Goal: Task Accomplishment & Management: Use online tool/utility

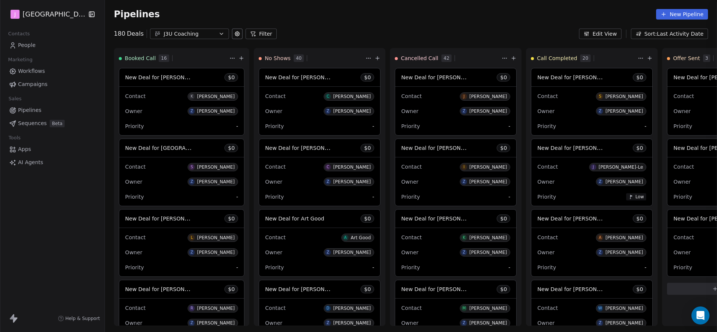
click at [161, 332] on div "Back Contact: Deal Value: Priority: Stage: Activity Activity Notes Notes Tasks …" at bounding box center [358, 332] width 717 height 0
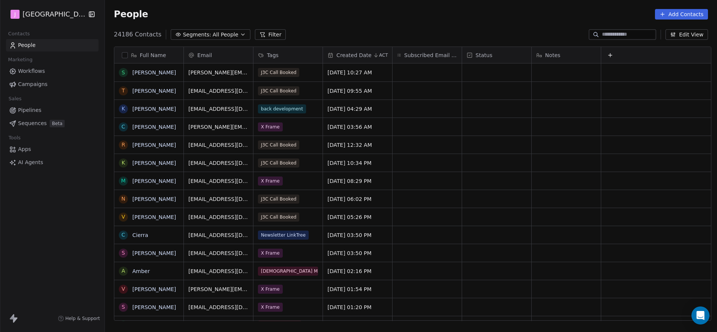
scroll to position [287, 610]
click at [41, 111] on link "Pipelines" at bounding box center [52, 110] width 93 height 12
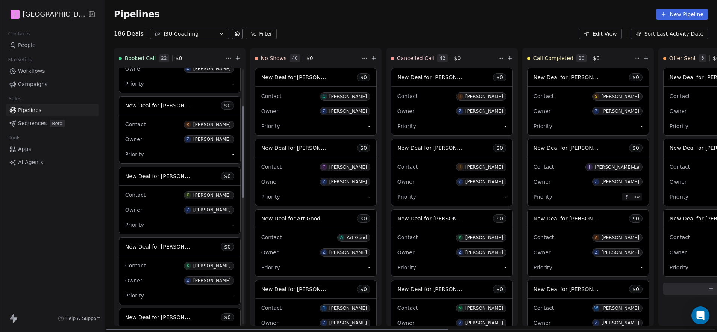
scroll to position [162, 0]
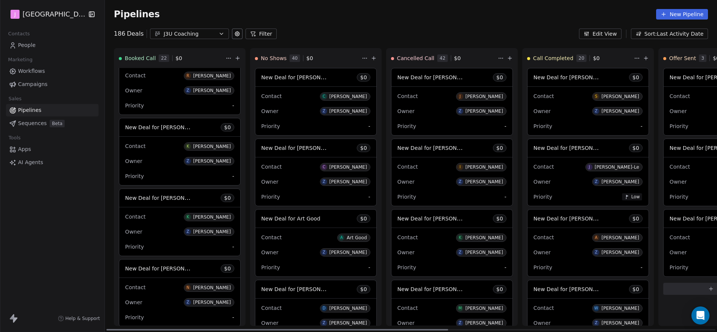
click at [173, 126] on span "New Deal for [PERSON_NAME]" at bounding box center [164, 127] width 79 height 7
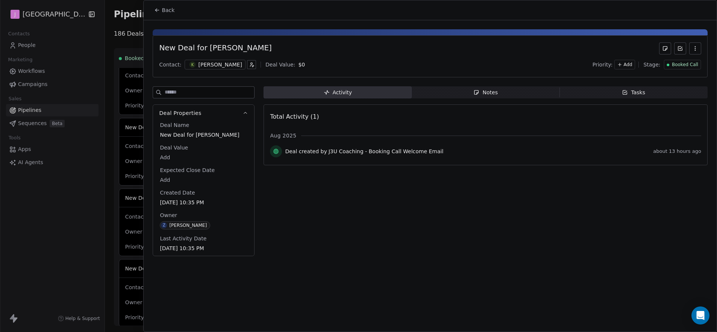
click at [684, 64] on span "Booked Call" at bounding box center [685, 65] width 26 height 6
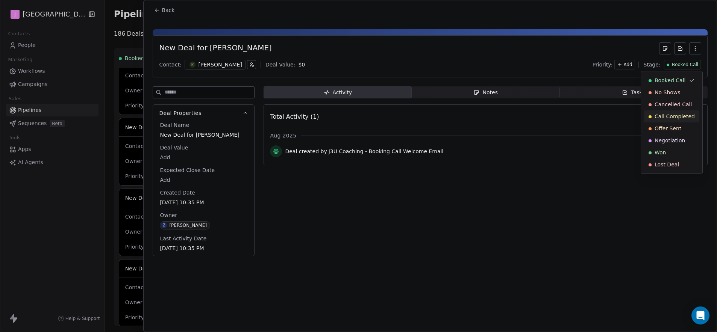
click at [676, 118] on span "Call Completed" at bounding box center [675, 117] width 40 height 8
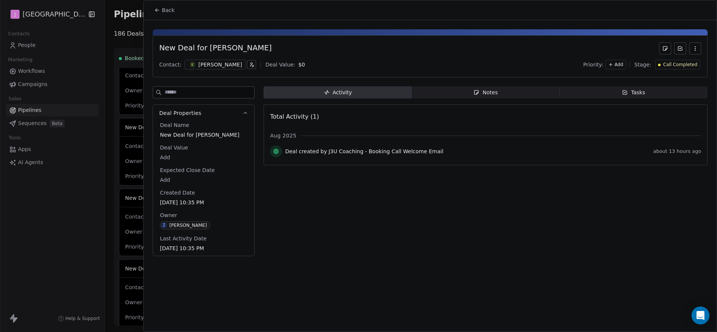
click at [150, 16] on button "Back" at bounding box center [164, 10] width 29 height 14
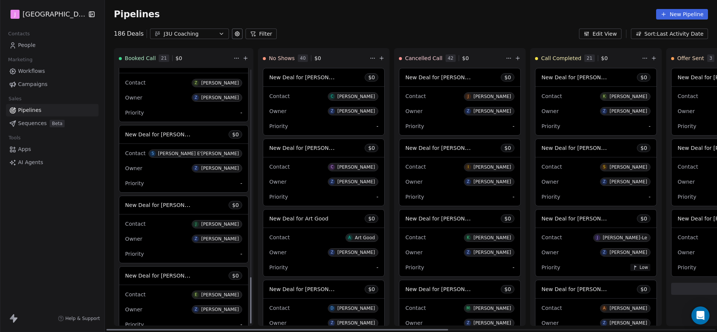
scroll to position [1162, 0]
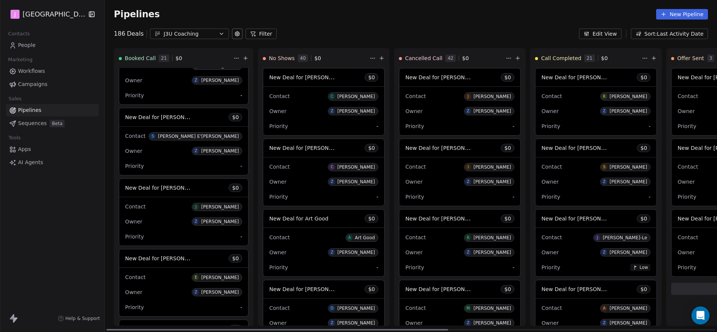
click at [170, 259] on span "New Deal for [PERSON_NAME]" at bounding box center [164, 258] width 79 height 7
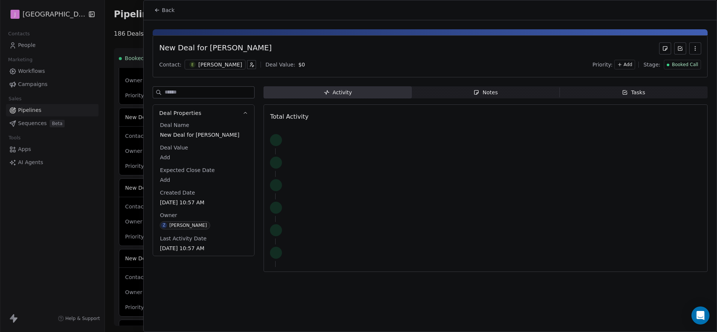
click at [678, 68] on div "Booked Call" at bounding box center [682, 65] width 37 height 10
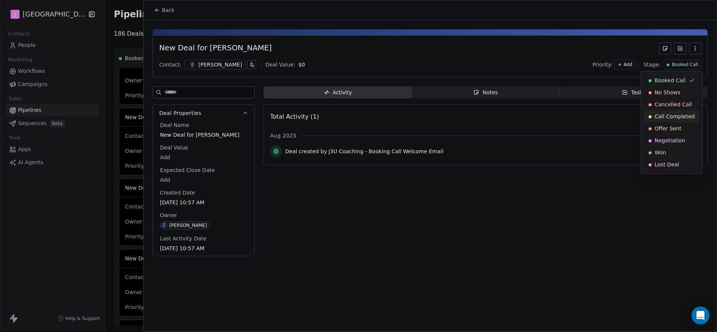
click at [675, 117] on span "Call Completed" at bounding box center [675, 117] width 40 height 8
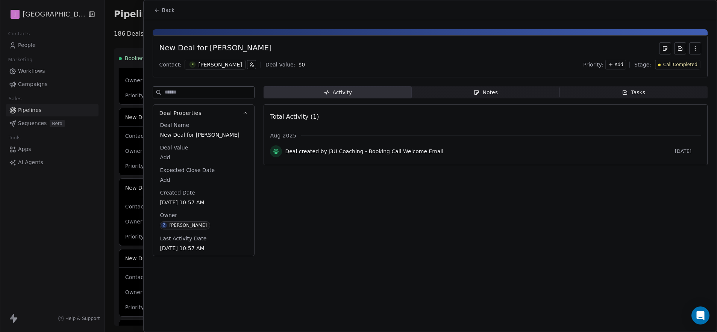
click at [168, 15] on button "Back" at bounding box center [164, 10] width 29 height 14
